Goal: Task Accomplishment & Management: Use online tool/utility

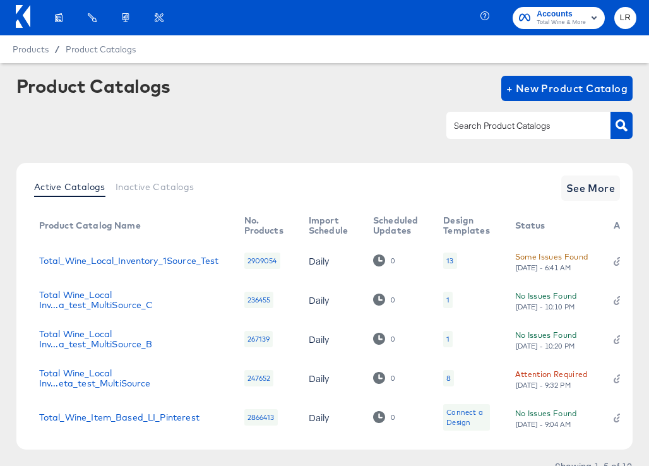
click at [26, 20] on icon at bounding box center [27, 16] width 8 height 22
click at [16, 8] on icon at bounding box center [23, 16] width 15 height 23
click at [23, 13] on icon at bounding box center [27, 16] width 8 height 22
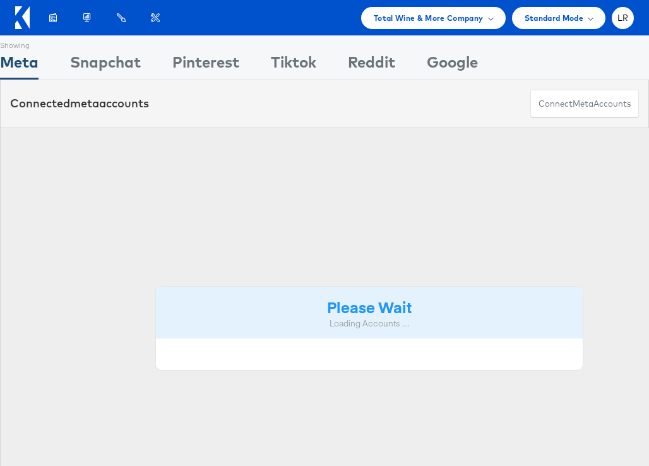
click at [593, 16] on div "Standard Mode" at bounding box center [558, 18] width 93 height 22
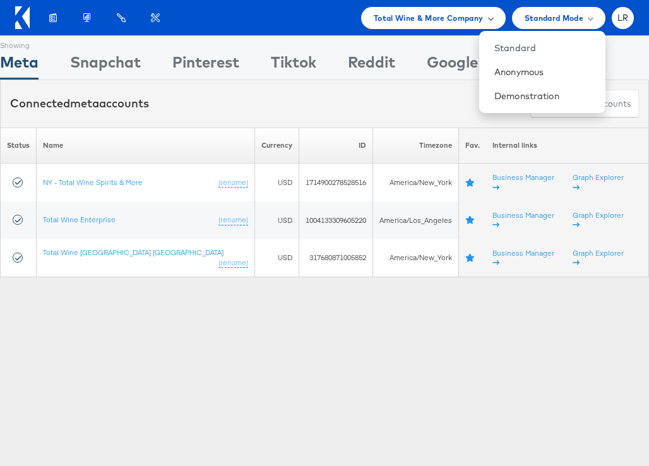
click at [459, 9] on div "Total Wine & More Company" at bounding box center [433, 18] width 144 height 22
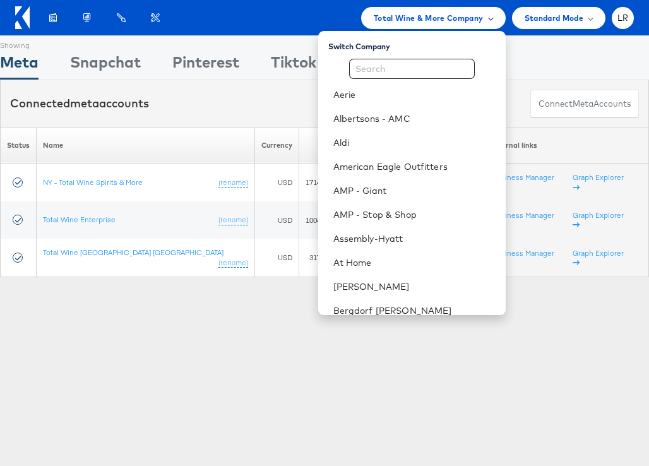
click at [488, 18] on span at bounding box center [490, 18] width 6 height 6
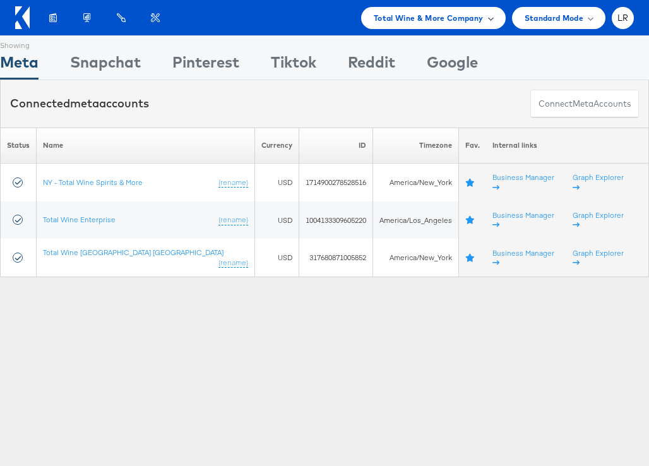
click at [488, 18] on span at bounding box center [490, 18] width 6 height 6
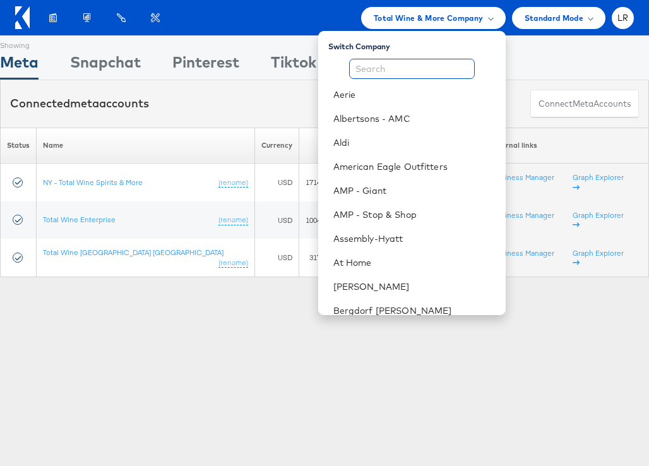
click at [396, 72] on input "text" at bounding box center [412, 69] width 126 height 20
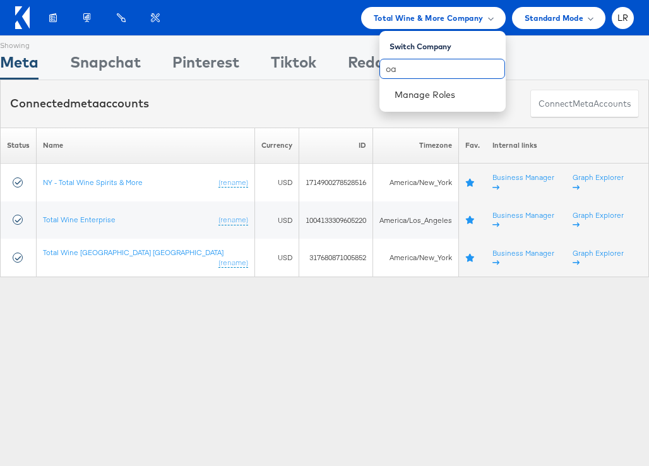
type input "o"
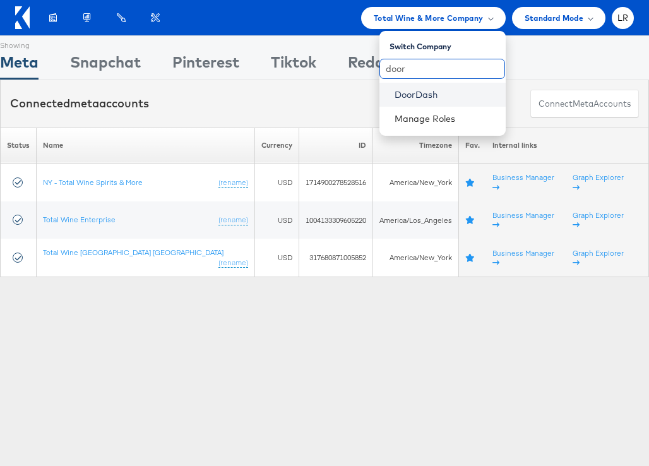
type input "door"
click at [399, 99] on link "DoorDash" at bounding box center [444, 94] width 101 height 13
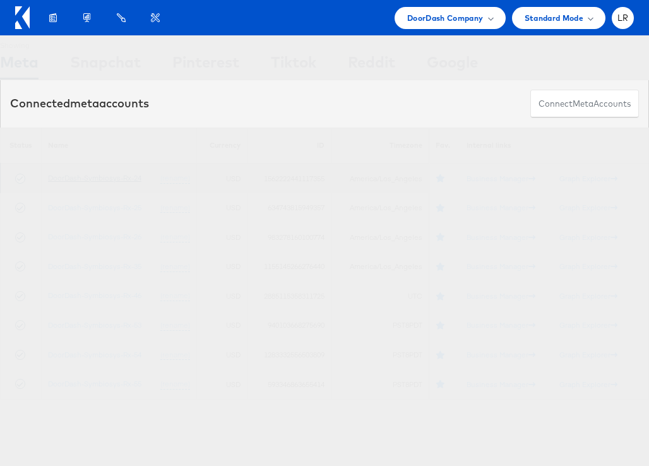
click at [102, 175] on link "DoorDash-Symbiosys-Rx-24" at bounding box center [94, 177] width 93 height 9
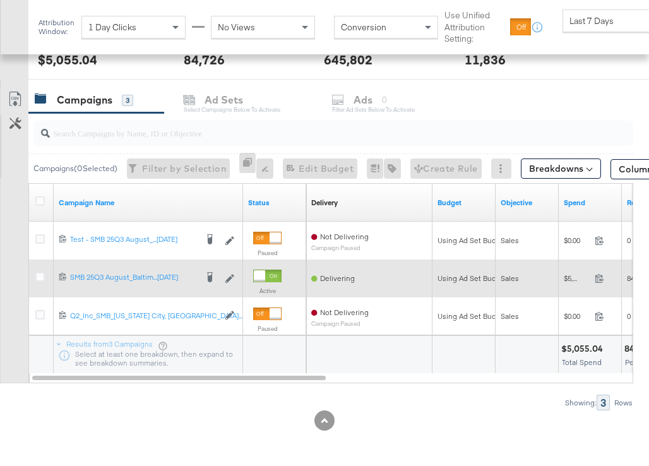
scroll to position [503, 0]
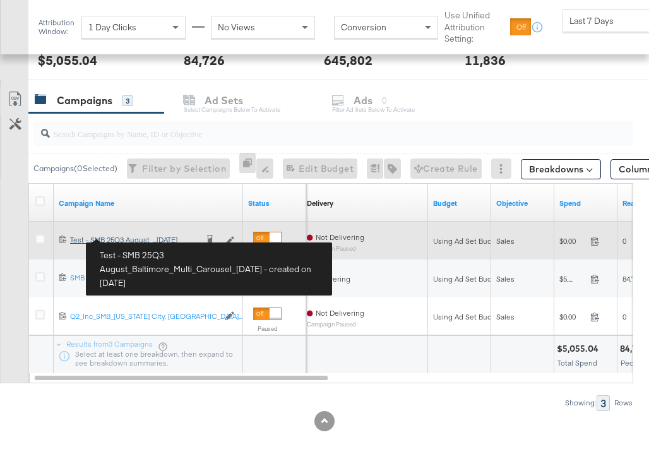
click at [102, 237] on div "Test - SMB 25Q3 August_Baltimore_Multi_Carousel_08.01.2025 Test - SMB 25Q3 Augu…" at bounding box center [133, 240] width 126 height 10
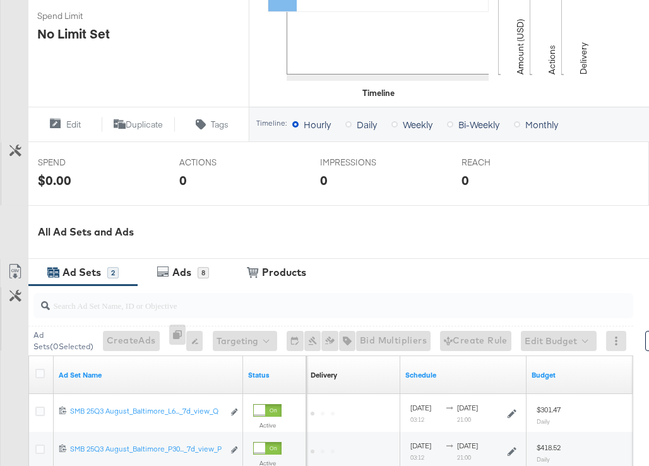
scroll to position [536, 0]
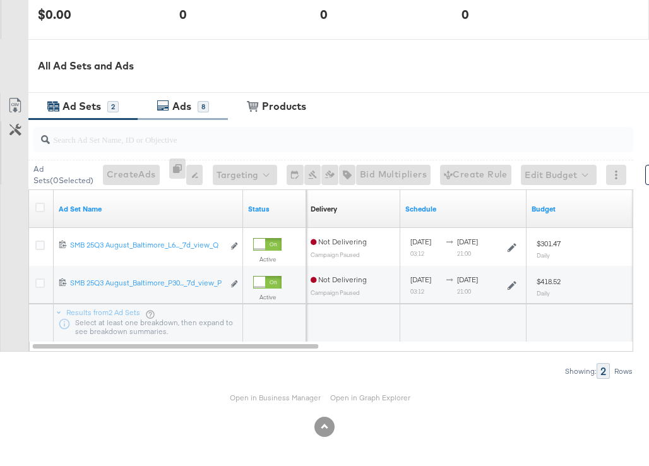
click at [172, 110] on div "Ads" at bounding box center [181, 106] width 19 height 15
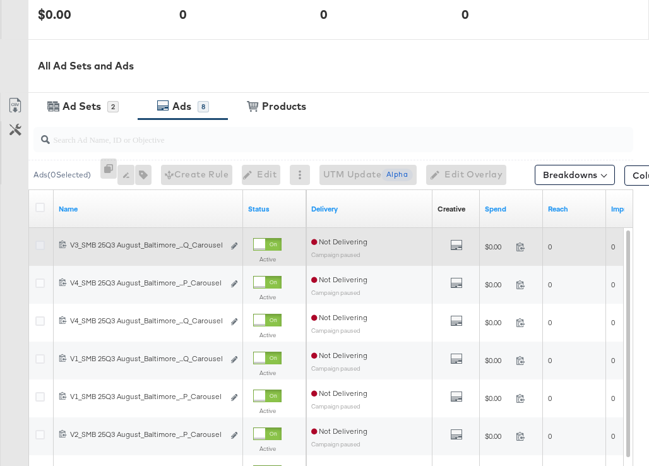
click at [39, 242] on icon at bounding box center [39, 244] width 9 height 9
click at [0, 0] on input "checkbox" at bounding box center [0, 0] width 0 height 0
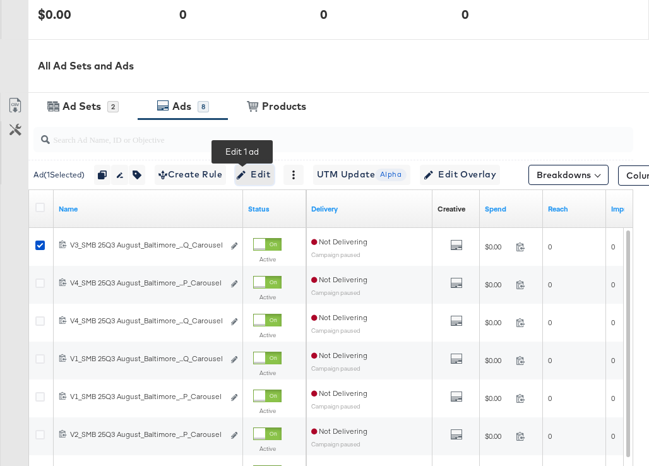
click at [239, 174] on span "Edit" at bounding box center [254, 175] width 31 height 16
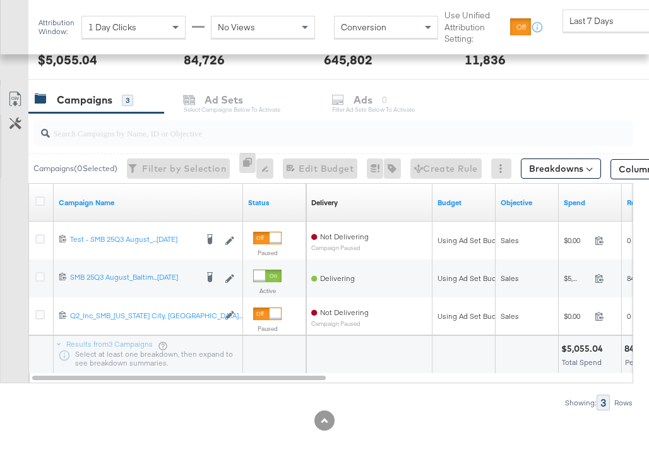
scroll to position [503, 0]
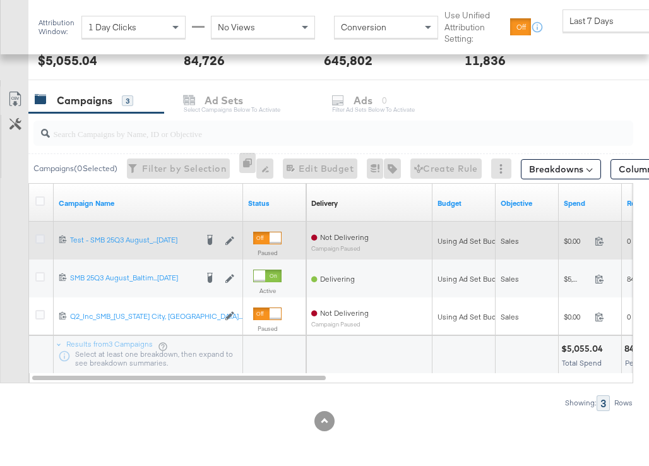
click at [39, 238] on icon at bounding box center [39, 238] width 9 height 9
click at [0, 0] on input "checkbox" at bounding box center [0, 0] width 0 height 0
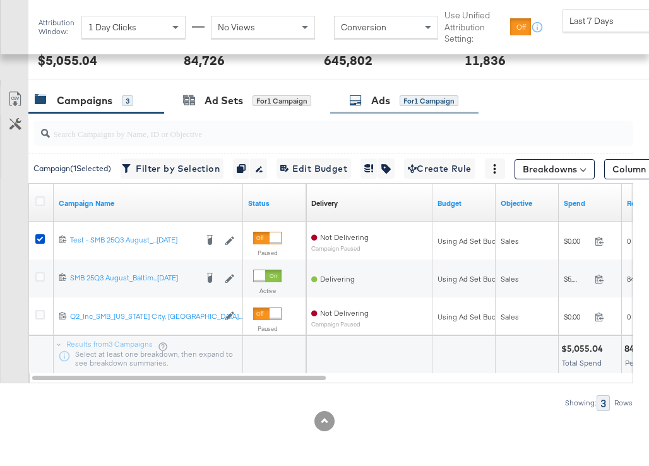
click at [375, 105] on div "Ads" at bounding box center [380, 100] width 19 height 15
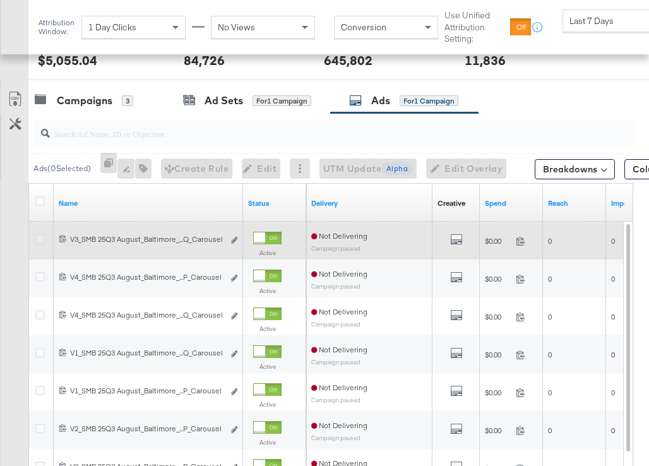
click at [40, 239] on icon at bounding box center [39, 238] width 9 height 9
click at [0, 0] on input "checkbox" at bounding box center [0, 0] width 0 height 0
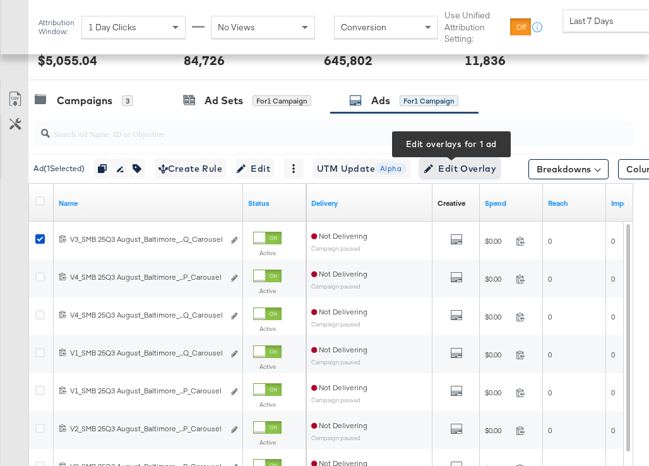
click at [434, 171] on span "Edit Overlay Edit overlays for 1 ad" at bounding box center [459, 169] width 73 height 16
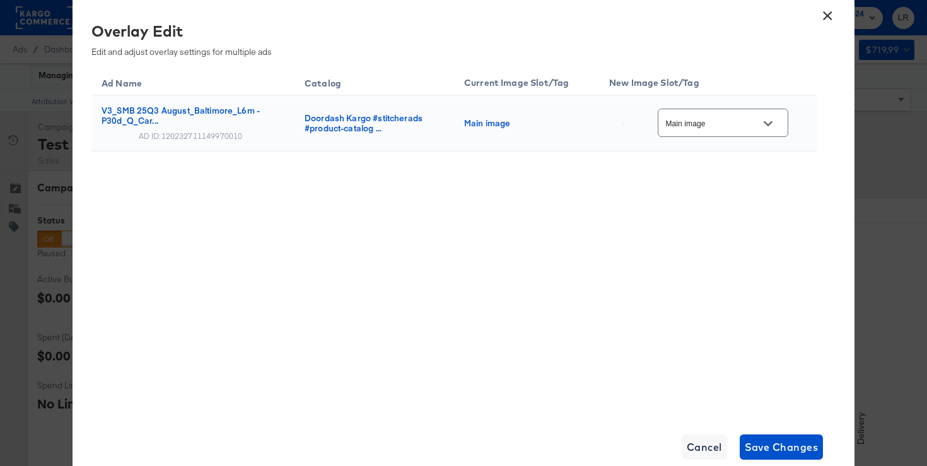
click at [648, 122] on input "Main image" at bounding box center [714, 123] width 100 height 15
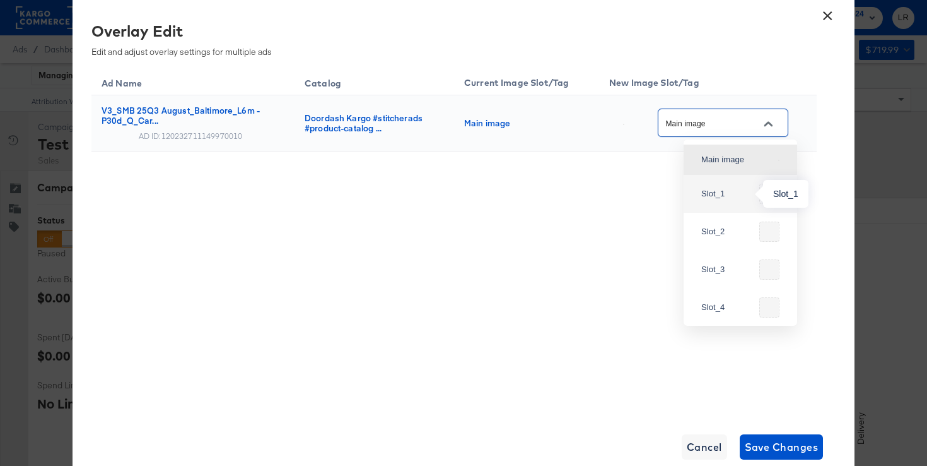
click at [648, 196] on div "Slot_1" at bounding box center [727, 193] width 53 height 13
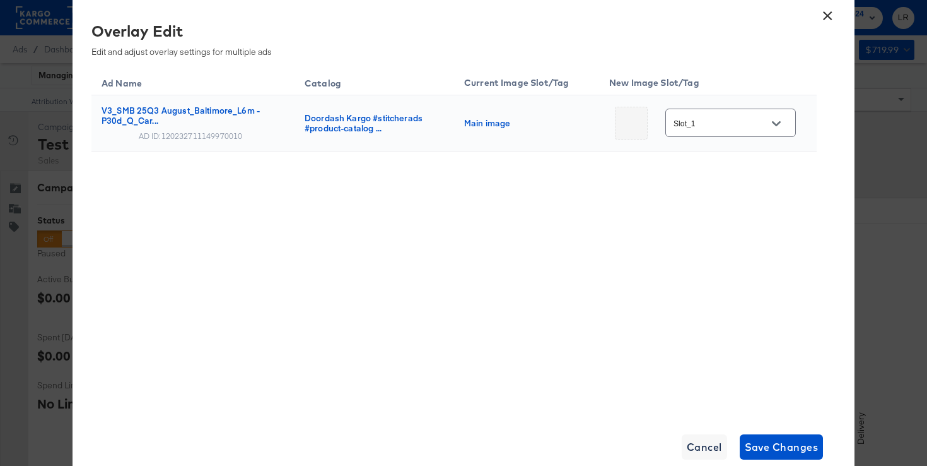
click at [648, 140] on td "Slot_1" at bounding box center [708, 123] width 218 height 56
click at [648, 117] on button "Open" at bounding box center [776, 123] width 19 height 19
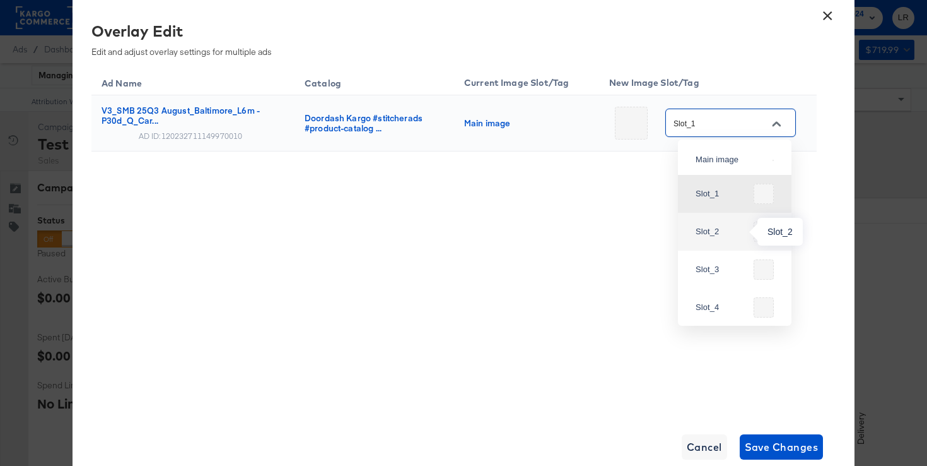
click at [648, 224] on div "Slot_2" at bounding box center [734, 231] width 93 height 30
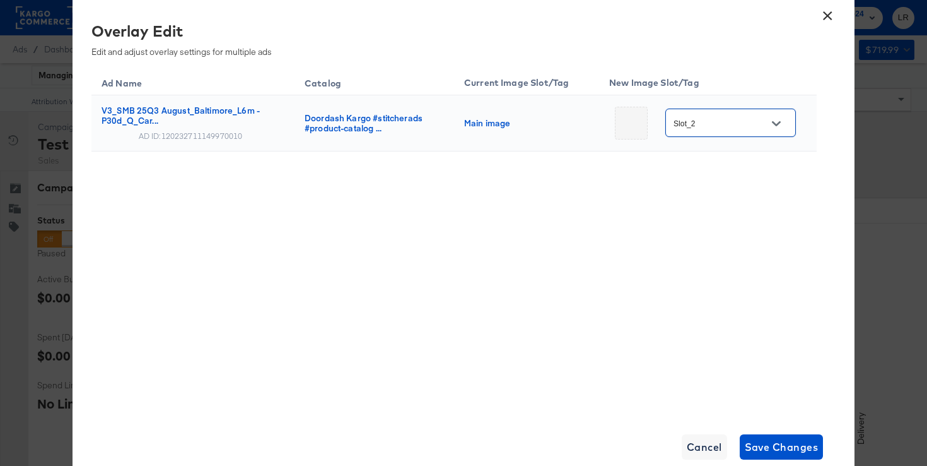
click at [648, 116] on input "Slot_2" at bounding box center [721, 123] width 100 height 15
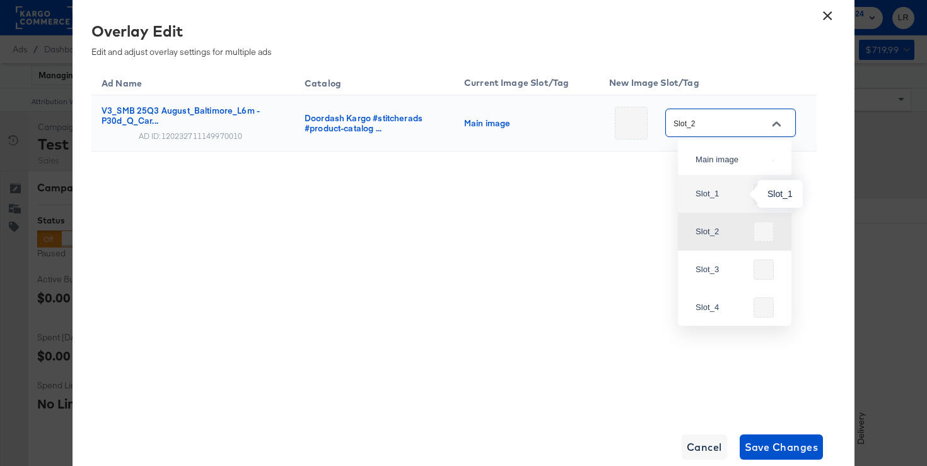
click at [648, 194] on div "Slot_1" at bounding box center [722, 193] width 53 height 13
type input "Slot_1"
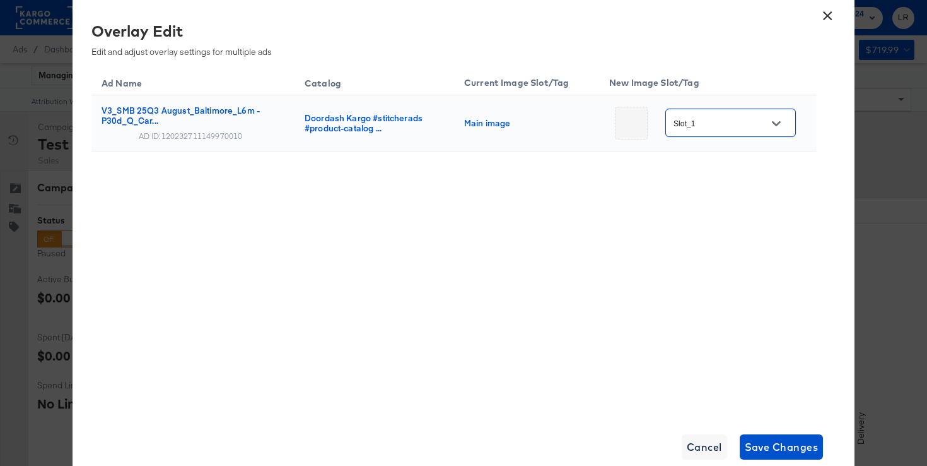
click at [648, 115] on div "Slot_1" at bounding box center [731, 123] width 131 height 28
click at [648, 128] on button "Open" at bounding box center [776, 123] width 19 height 19
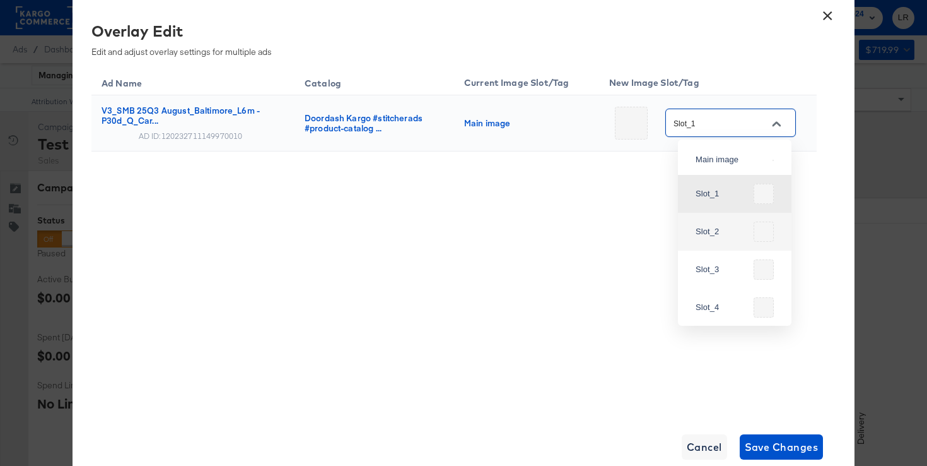
click at [496, 253] on div "Ad Name Catalog Current Image Slot/Tag New Image Slot/Tag V3_SMB 25Q3 August_Ba…" at bounding box center [453, 240] width 725 height 347
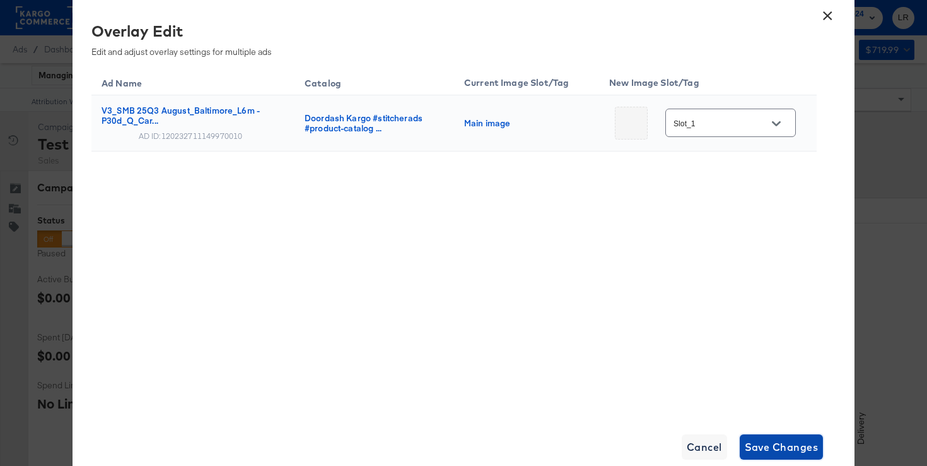
click at [648, 446] on span "Save Changes" at bounding box center [782, 447] width 74 height 18
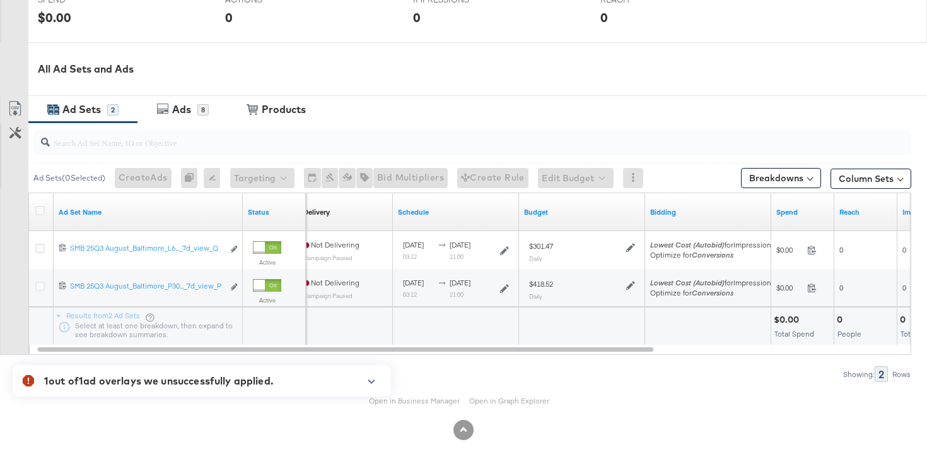
scroll to position [536, 0]
